Goal: Task Accomplishment & Management: Use online tool/utility

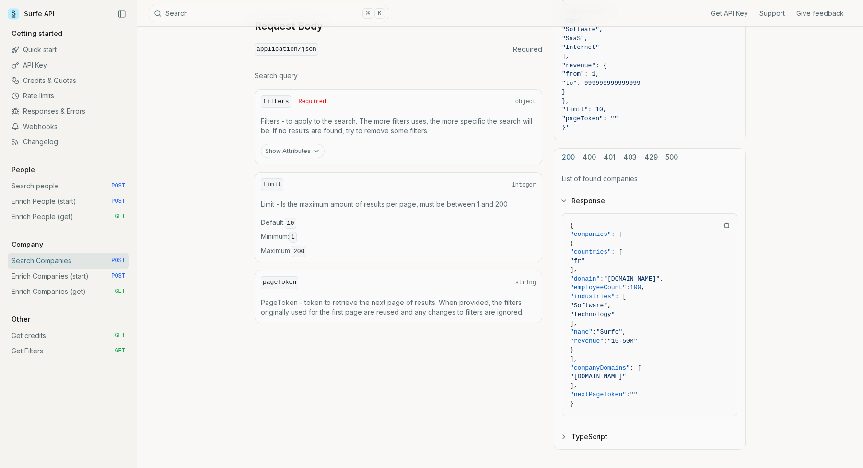
scroll to position [314, 0]
drag, startPoint x: 586, startPoint y: 230, endPoint x: 636, endPoint y: 377, distance: 155.7
click at [636, 375] on code "{ "companies" : [ { "countries" : [ "fr" ], "domain" : "[DOMAIN_NAME]" , "emplo…" at bounding box center [649, 316] width 159 height 187
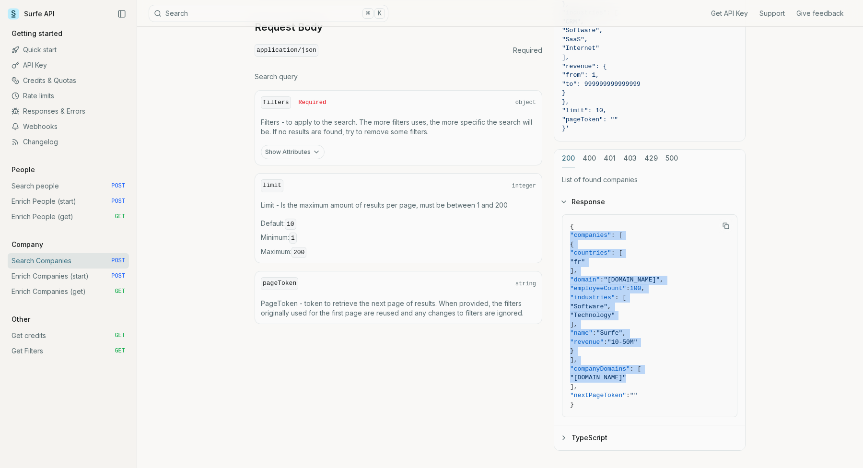
click at [636, 377] on span ""[DOMAIN_NAME]"" at bounding box center [649, 378] width 159 height 9
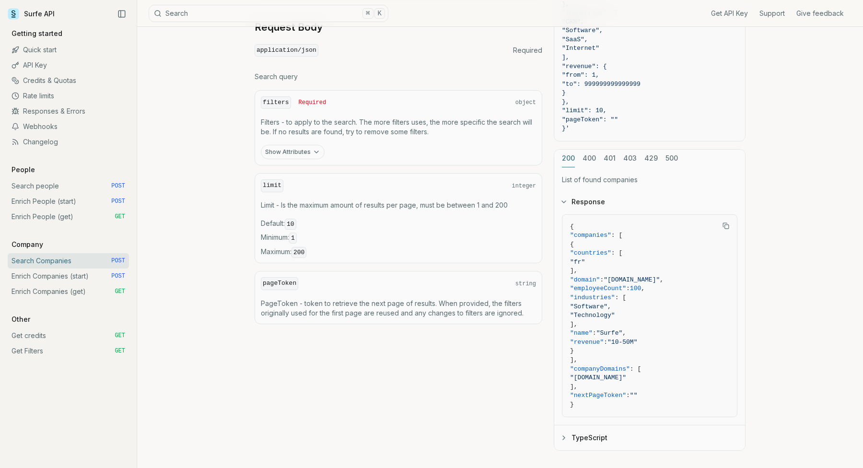
scroll to position [0, 0]
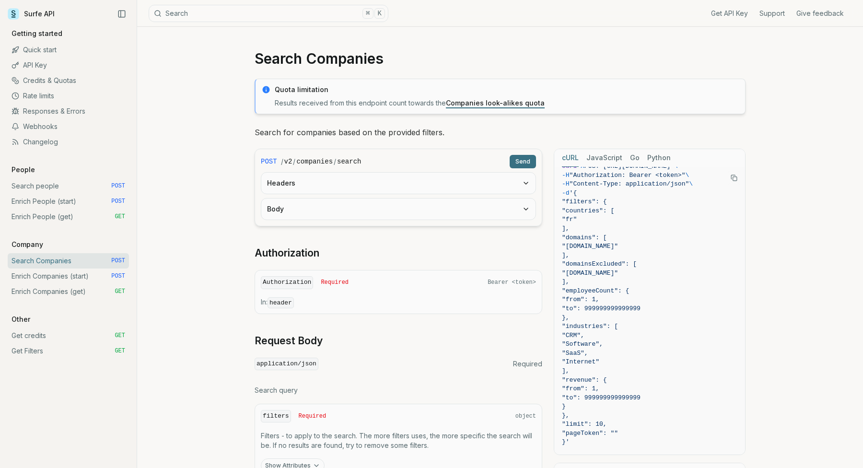
click at [325, 191] on button "Headers" at bounding box center [398, 183] width 274 height 21
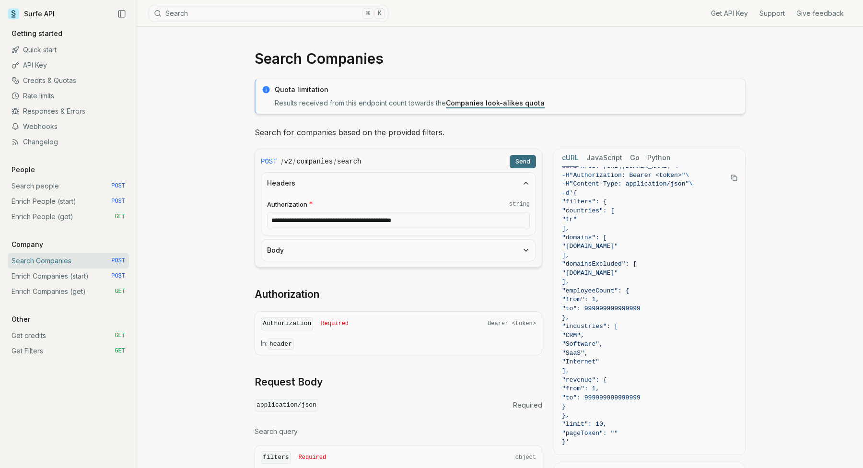
click at [325, 187] on button "Headers" at bounding box center [398, 183] width 274 height 21
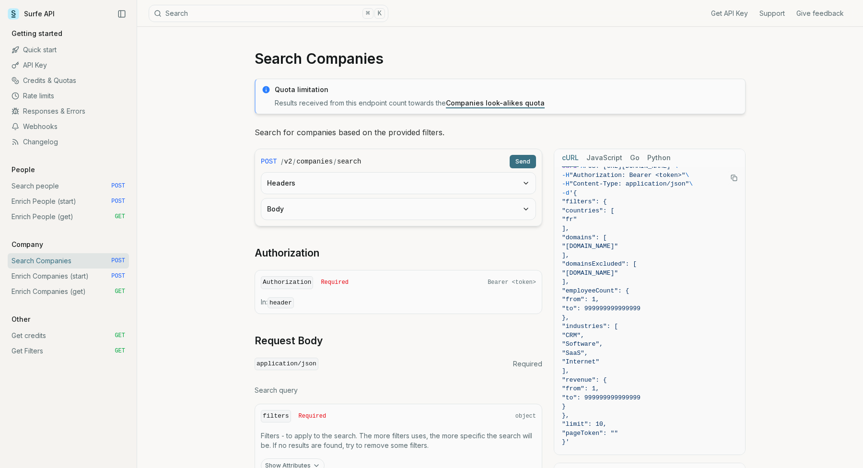
click at [333, 212] on button "Body" at bounding box center [398, 209] width 274 height 21
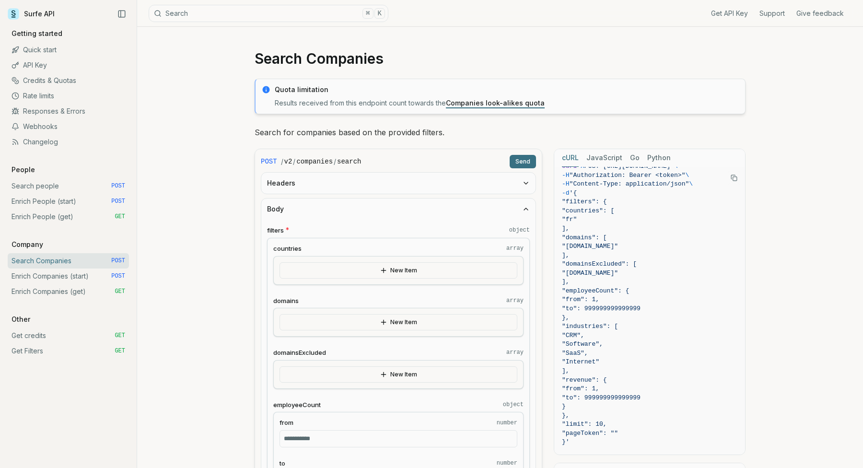
click at [359, 324] on button "New Item" at bounding box center [399, 322] width 238 height 16
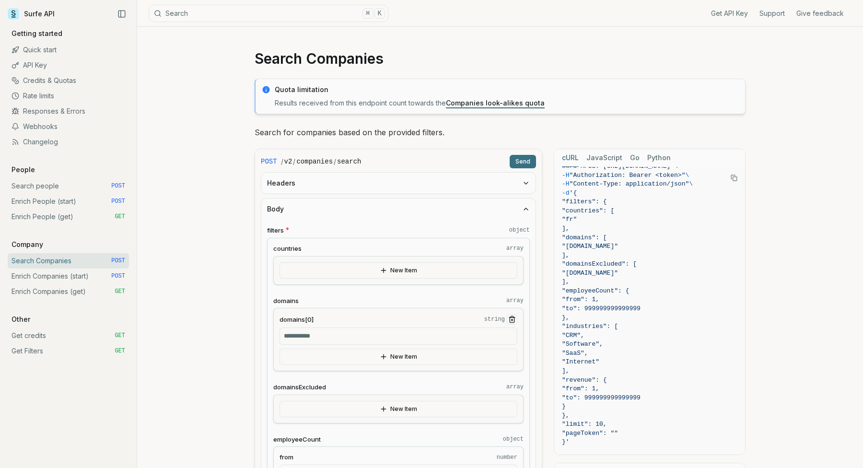
click at [332, 339] on input "domains[0] string" at bounding box center [399, 336] width 238 height 17
type input "**********"
click at [525, 160] on button "Send" at bounding box center [523, 161] width 26 height 13
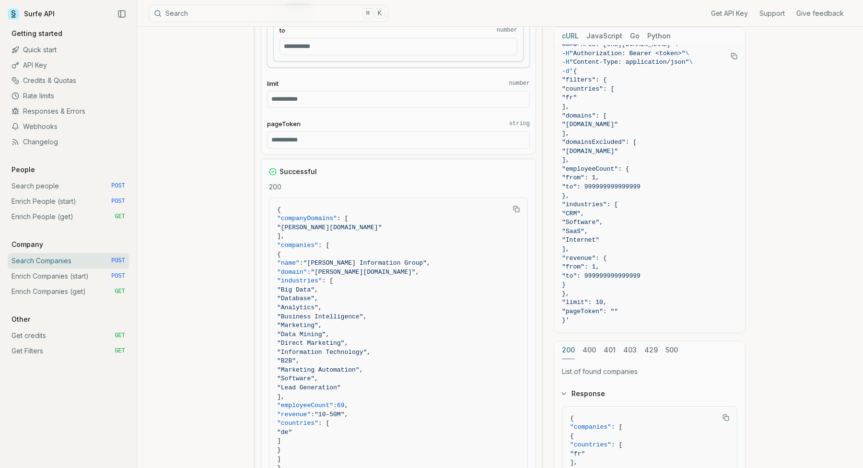
scroll to position [698, 0]
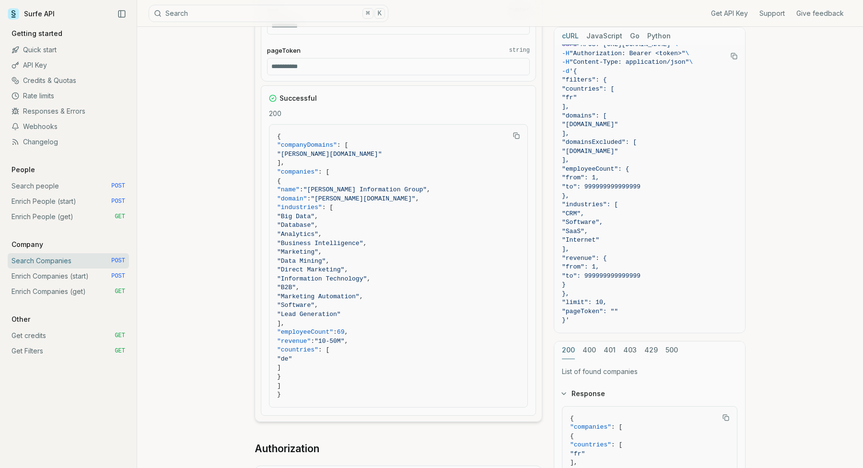
drag, startPoint x: 316, startPoint y: 177, endPoint x: 379, endPoint y: 360, distance: 193.8
click at [378, 358] on code "{ "companyDomains" : [ "[PERSON_NAME][DOMAIN_NAME]" ], "companies" : [ { "name"…" at bounding box center [398, 265] width 243 height 267
click at [379, 360] on span ""de"" at bounding box center [398, 359] width 243 height 9
click at [58, 186] on link "Search people POST" at bounding box center [68, 185] width 121 height 15
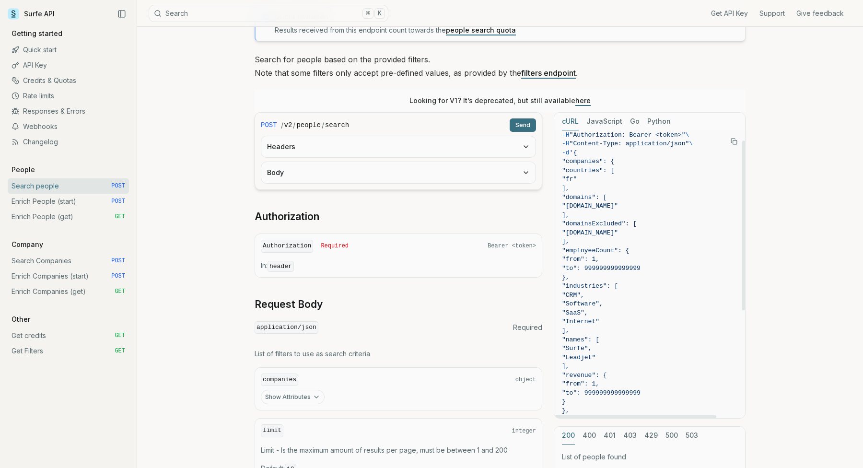
scroll to position [18, 0]
drag, startPoint x: 589, startPoint y: 194, endPoint x: 632, endPoint y: 209, distance: 45.0
click at [632, 209] on code "curl -X POST "[URL][DOMAIN_NAME]" \ -H "Authorization: Bearer <token>" \ -H "Co…" at bounding box center [650, 356] width 176 height 472
click at [632, 209] on span ""[DOMAIN_NAME]"" at bounding box center [650, 204] width 176 height 9
drag, startPoint x: 598, startPoint y: 172, endPoint x: 628, endPoint y: 257, distance: 89.3
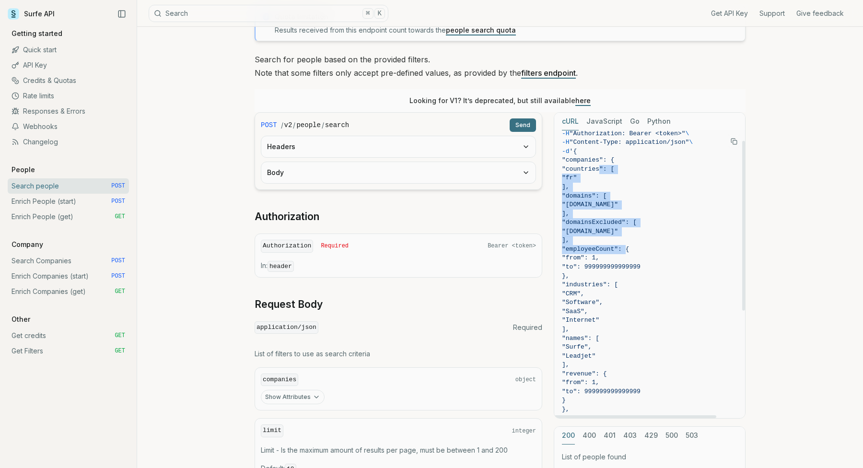
click at [628, 256] on code "curl -X POST "[URL][DOMAIN_NAME]" \ -H "Authorization: Bearer <token>" \ -H "Co…" at bounding box center [650, 356] width 176 height 472
click at [599, 257] on span ""from": 1," at bounding box center [580, 257] width 37 height 7
click at [403, 179] on button "Body" at bounding box center [398, 172] width 274 height 21
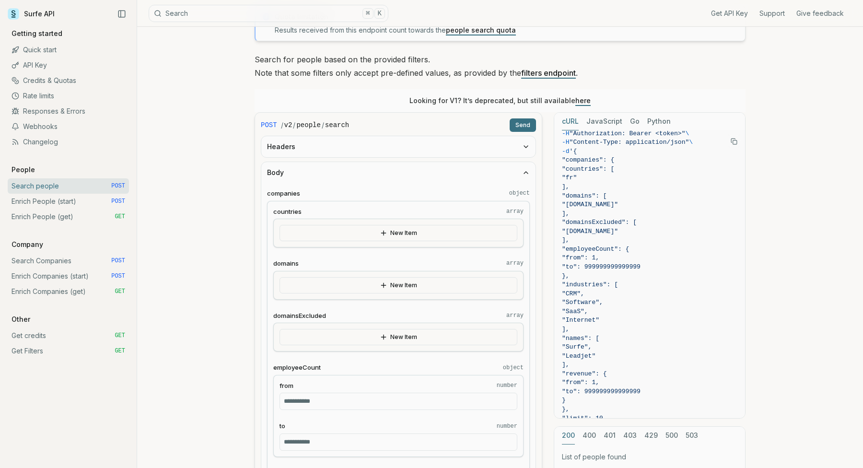
click at [377, 290] on button "New Item" at bounding box center [399, 285] width 238 height 16
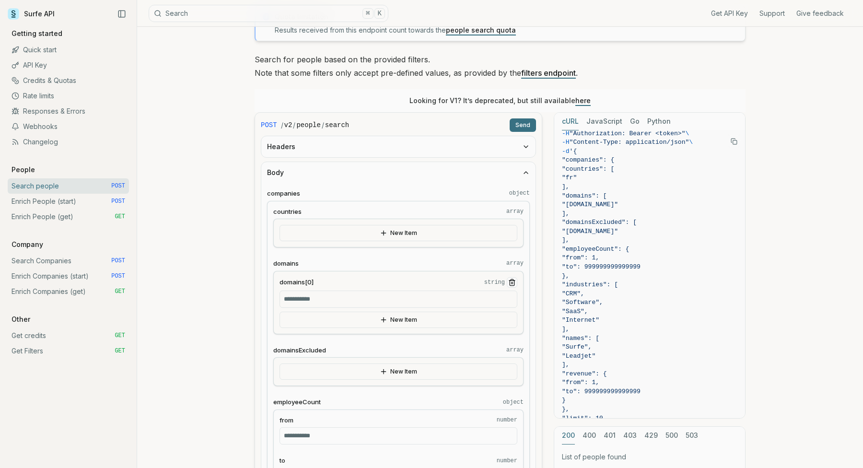
click at [351, 298] on input "domains[0] string" at bounding box center [399, 299] width 238 height 17
type input "**********"
click at [523, 122] on button "Send" at bounding box center [523, 124] width 26 height 13
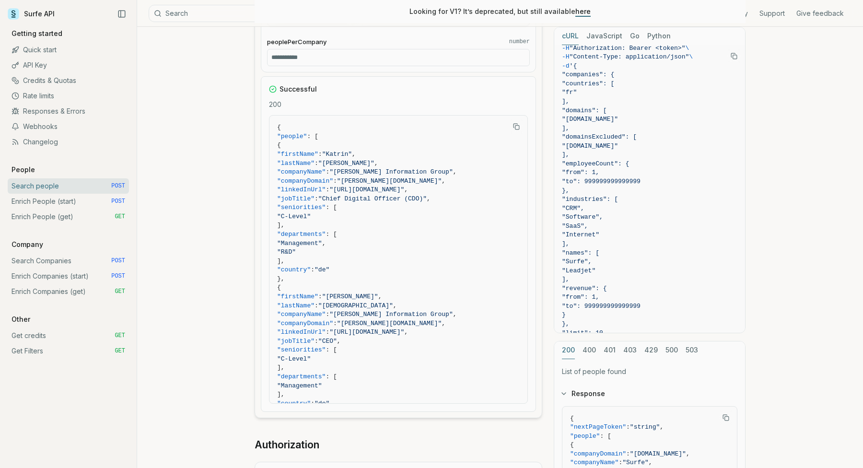
scroll to position [1078, 0]
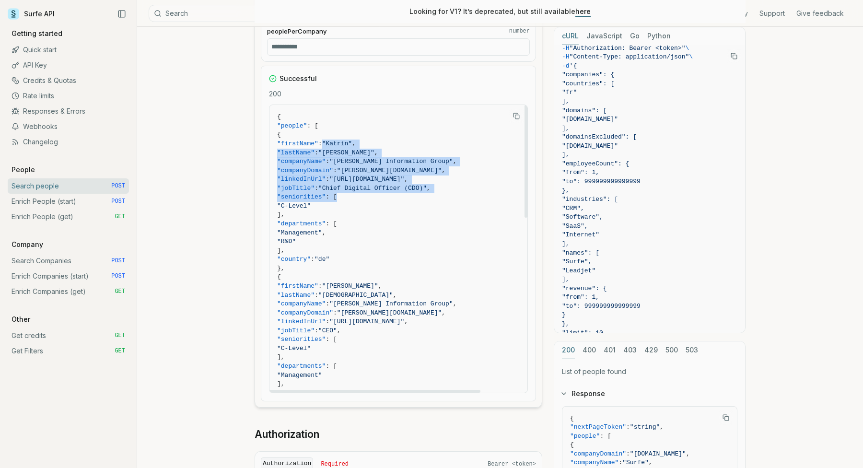
drag, startPoint x: 349, startPoint y: 141, endPoint x: 442, endPoint y: 194, distance: 107.2
click at [442, 194] on code "{ "people" : [ { "firstName" : "Katrin" , "lastName" : "[PERSON_NAME]" , "compa…" at bounding box center [398, 473] width 243 height 721
drag, startPoint x: 335, startPoint y: 286, endPoint x: 435, endPoint y: 338, distance: 112.8
click at [435, 338] on code "{ "people" : [ { "firstName" : "Katrin" , "lastName" : "[PERSON_NAME]" , "compa…" at bounding box center [398, 473] width 243 height 721
click at [435, 338] on span ""seniorities" : [" at bounding box center [398, 339] width 243 height 9
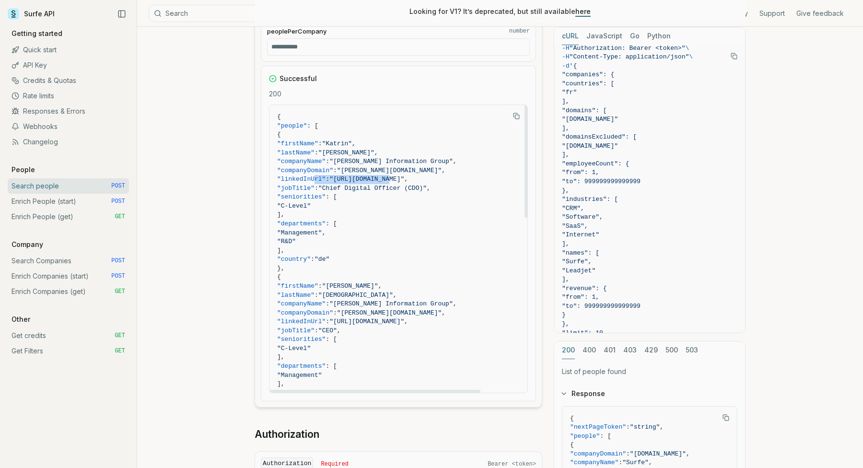
drag, startPoint x: 314, startPoint y: 176, endPoint x: 418, endPoint y: 180, distance: 104.1
click at [417, 179] on span ""linkedInUrl" : "[URL][DOMAIN_NAME]" ," at bounding box center [398, 179] width 243 height 9
click at [404, 180] on span ""[URL][DOMAIN_NAME]"" at bounding box center [366, 179] width 75 height 7
drag, startPoint x: 345, startPoint y: 171, endPoint x: 421, endPoint y: 173, distance: 75.8
click at [421, 173] on span ""companyDomain" : "[PERSON_NAME][DOMAIN_NAME]" ," at bounding box center [398, 170] width 243 height 9
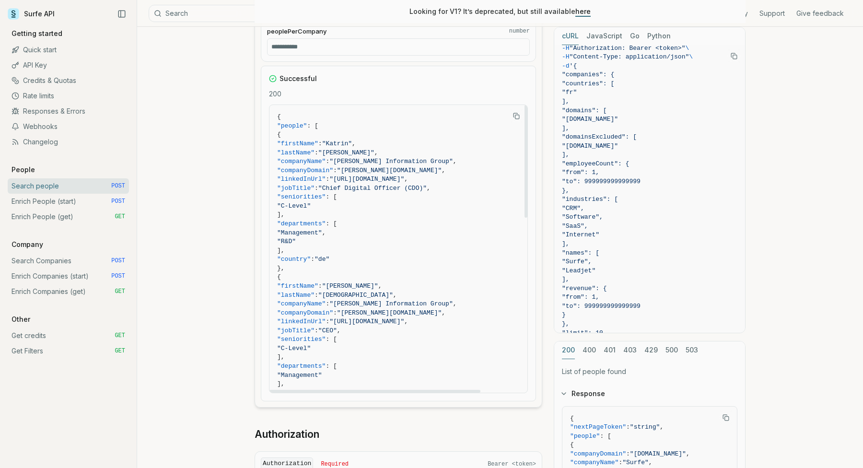
click at [421, 173] on span ""companyDomain" : "[PERSON_NAME][DOMAIN_NAME]" ," at bounding box center [398, 170] width 243 height 9
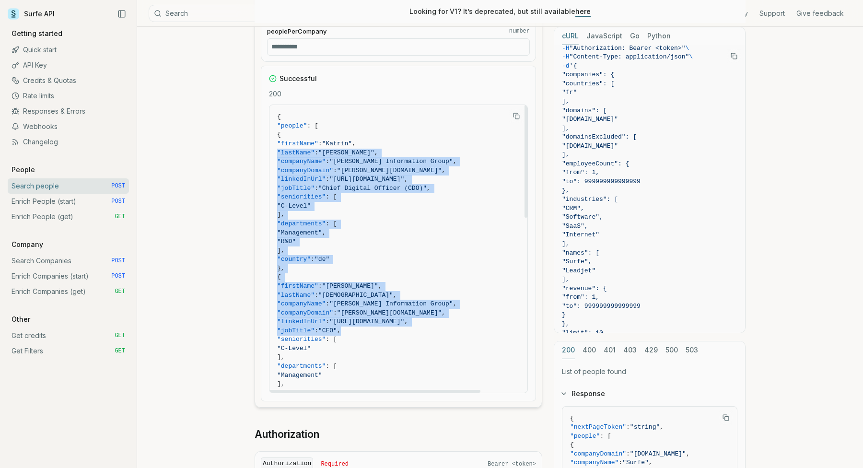
drag, startPoint x: 328, startPoint y: 148, endPoint x: 393, endPoint y: 339, distance: 201.7
click at [393, 336] on code "{ "people" : [ { "firstName" : "Katrin" , "lastName" : "[PERSON_NAME]" , "compa…" at bounding box center [398, 473] width 243 height 721
click at [393, 339] on span ""seniorities" : [" at bounding box center [398, 339] width 243 height 9
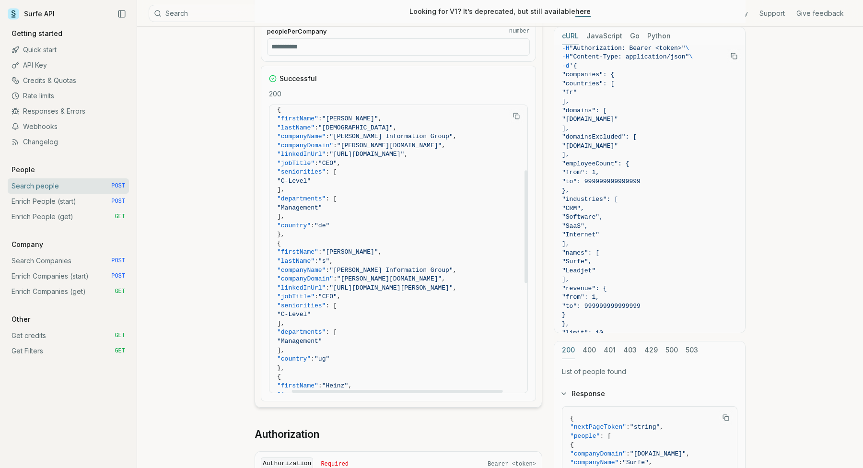
scroll to position [167, 24]
drag, startPoint x: 297, startPoint y: 246, endPoint x: 386, endPoint y: 367, distance: 149.9
click at [386, 367] on code "{ "people" : [ { "firstName" : "Katrin" , "lastName" : "[PERSON_NAME]" , "compa…" at bounding box center [398, 305] width 243 height 721
click at [386, 367] on span "}," at bounding box center [398, 368] width 243 height 9
click at [322, 360] on span ""ug"" at bounding box center [322, 358] width 15 height 7
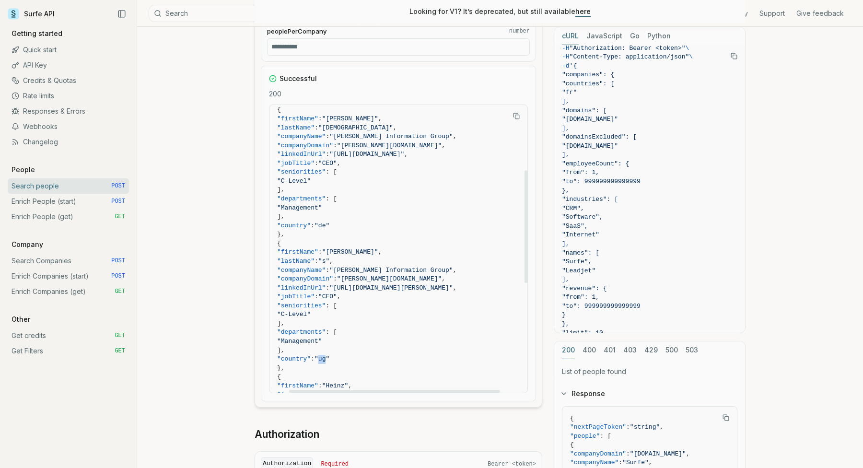
click at [322, 360] on span ""ug"" at bounding box center [322, 358] width 15 height 7
click at [351, 369] on span "}," at bounding box center [398, 368] width 243 height 9
click at [333, 299] on span ""CEO"" at bounding box center [327, 296] width 19 height 7
click at [344, 328] on span "]," at bounding box center [398, 323] width 243 height 9
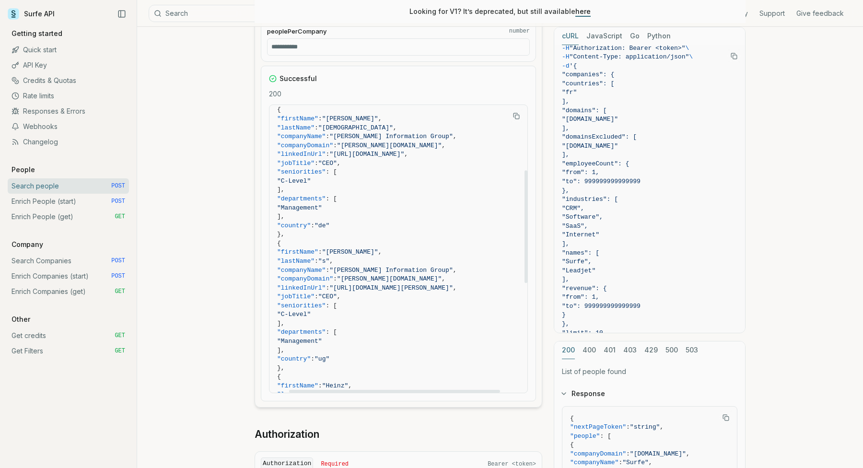
drag, startPoint x: 291, startPoint y: 310, endPoint x: 321, endPoint y: 311, distance: 30.2
click at [309, 310] on span ""C-Level"" at bounding box center [398, 314] width 243 height 9
click at [320, 364] on span "}," at bounding box center [398, 368] width 243 height 9
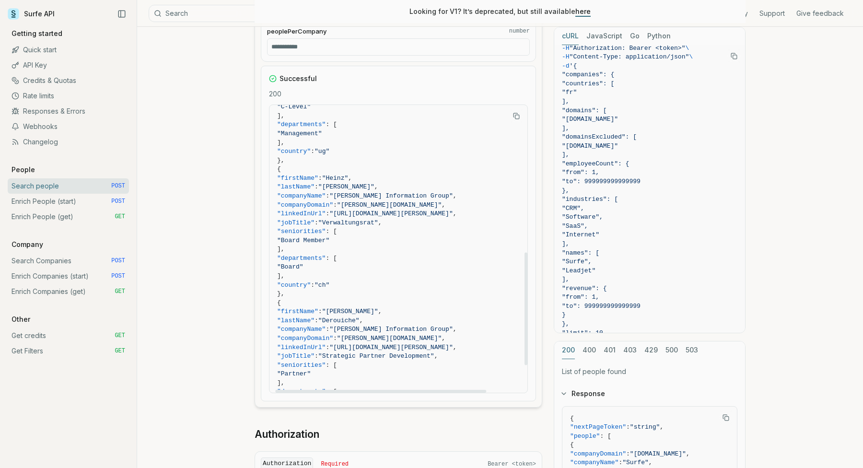
scroll to position [377, 7]
drag, startPoint x: 338, startPoint y: 172, endPoint x: 385, endPoint y: 275, distance: 113.1
click at [385, 272] on code "{ "people" : [ { "firstName" : "Katrin" , "lastName" : "[PERSON_NAME]" , "compa…" at bounding box center [398, 95] width 243 height 721
click at [385, 275] on span "]," at bounding box center [398, 273] width 243 height 9
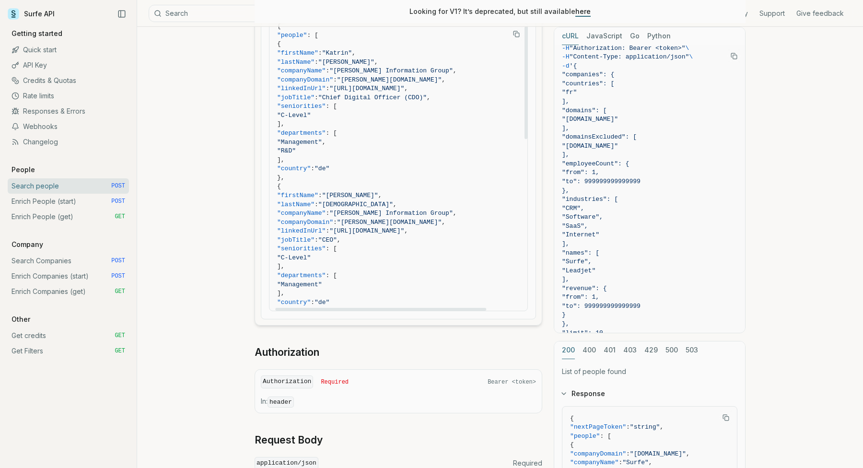
scroll to position [1130, 0]
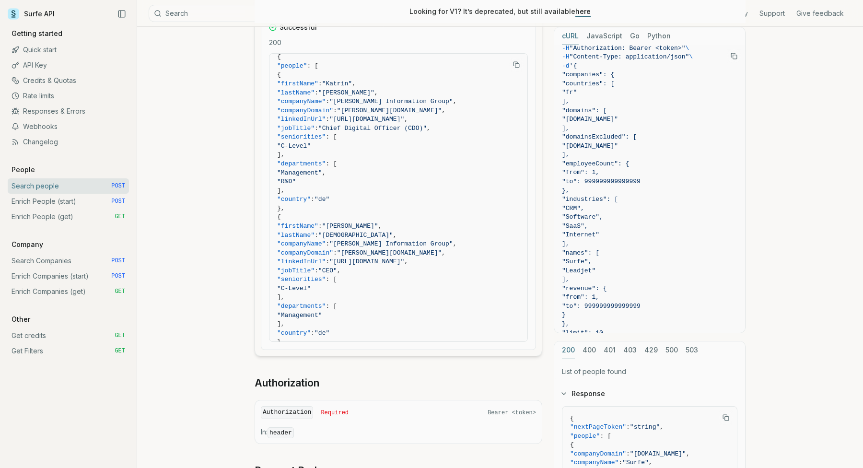
click at [70, 199] on link "Enrich People (start) POST" at bounding box center [68, 201] width 121 height 15
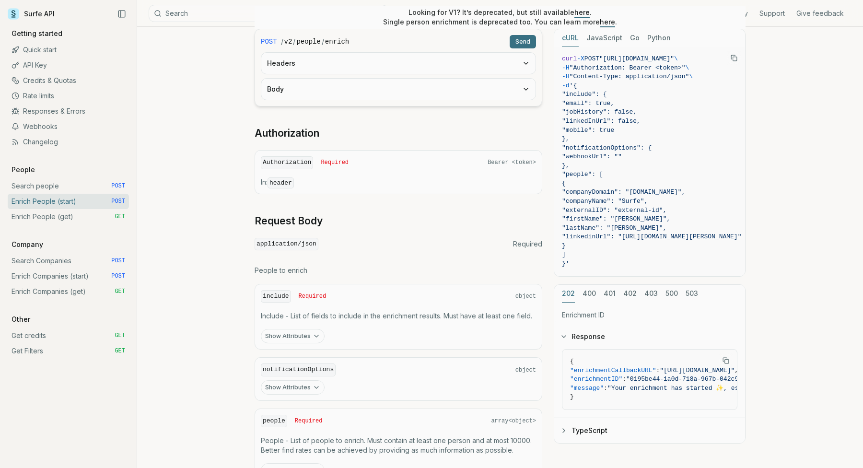
scroll to position [78, 0]
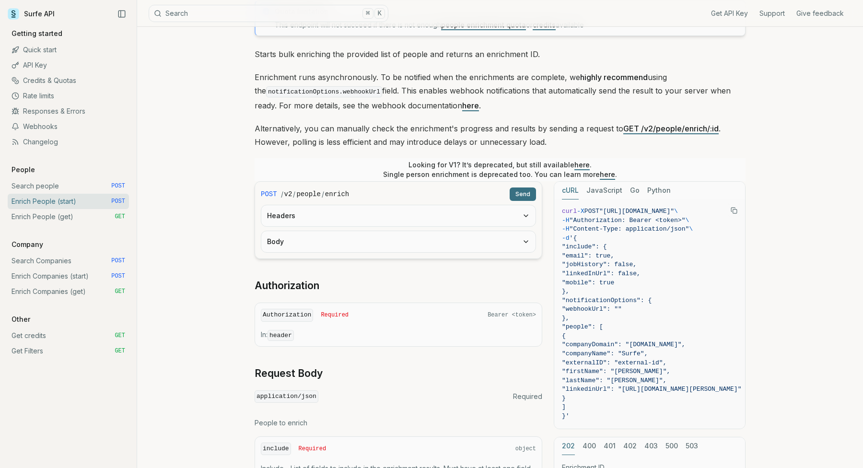
click at [328, 218] on button "Headers" at bounding box center [398, 215] width 274 height 21
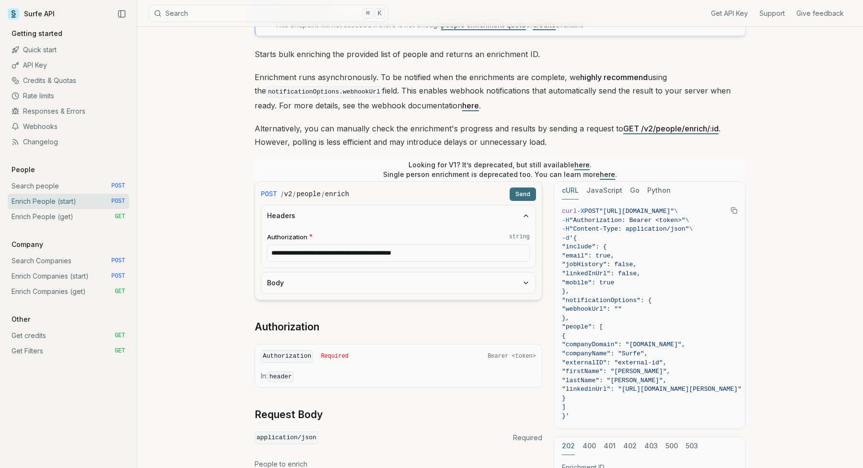
click at [326, 290] on button "Body" at bounding box center [398, 282] width 274 height 21
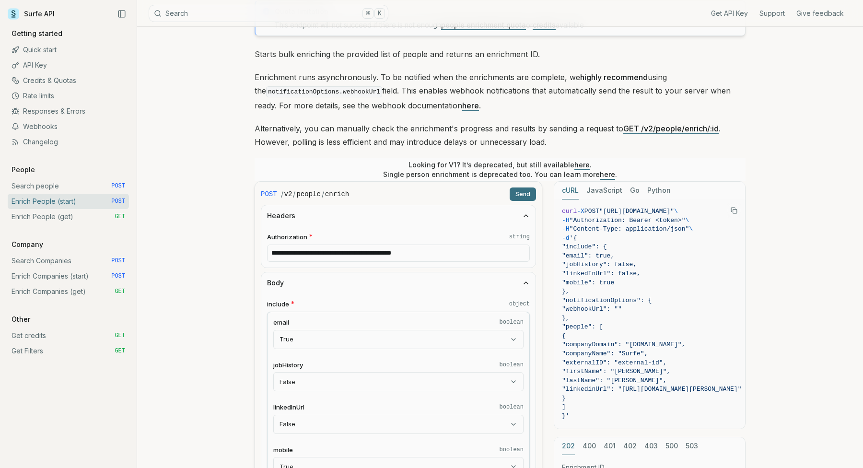
click at [326, 289] on button "Body" at bounding box center [398, 282] width 274 height 21
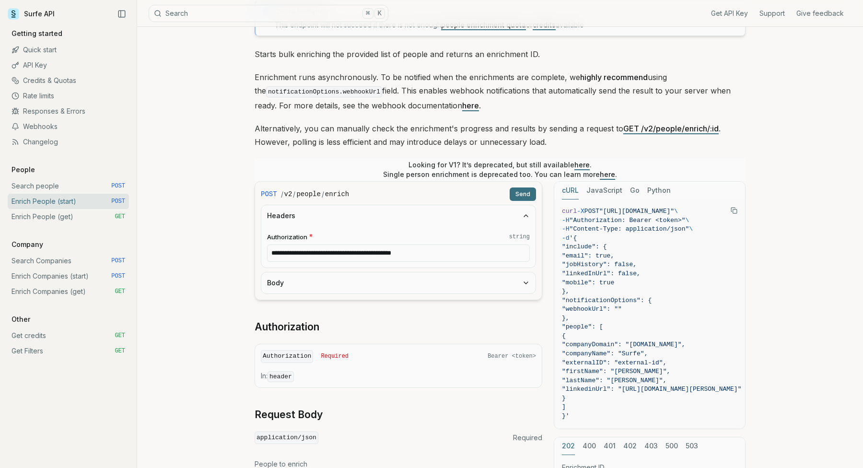
click at [332, 191] on code "enrich" at bounding box center [337, 194] width 24 height 10
click at [371, 224] on button "Headers" at bounding box center [398, 215] width 274 height 21
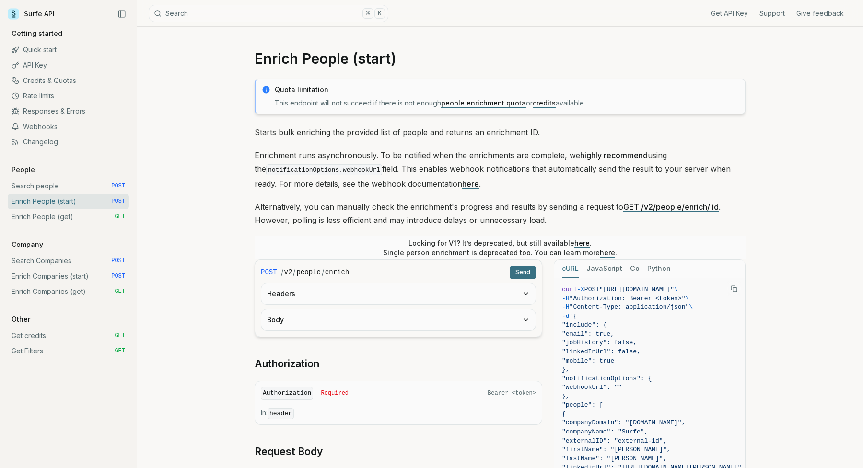
scroll to position [14, 0]
